Goal: Information Seeking & Learning: Learn about a topic

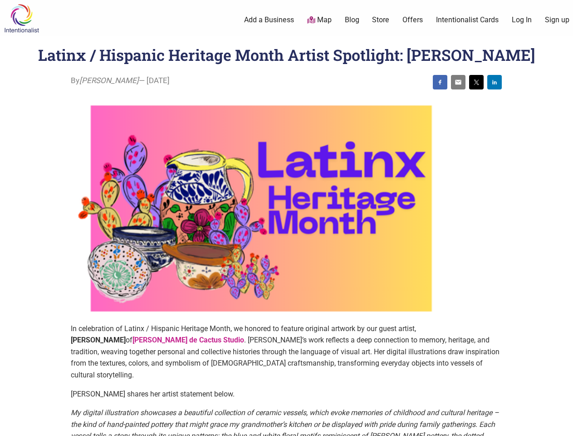
click at [286, 218] on img at bounding box center [261, 208] width 381 height 229
click at [440, 82] on img at bounding box center [440, 82] width 7 height 7
click at [458, 82] on img at bounding box center [458, 82] width 7 height 7
click at [477, 82] on img at bounding box center [476, 82] width 7 height 7
click at [495, 82] on img at bounding box center [494, 82] width 7 height 7
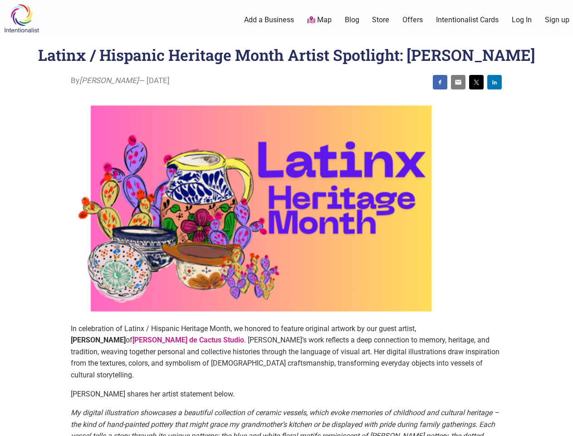
click at [563, 425] on icon at bounding box center [563, 424] width 10 height 11
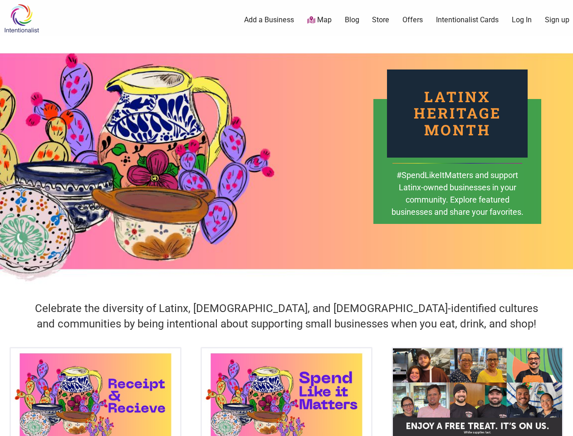
click at [286, 218] on div "Latinx Heritage Month #SpendLikeItMatters and support Latinx-owned businesses i…" at bounding box center [286, 161] width 573 height 250
click at [563, 425] on icon at bounding box center [563, 424] width 10 height 11
